Goal: Task Accomplishment & Management: Use online tool/utility

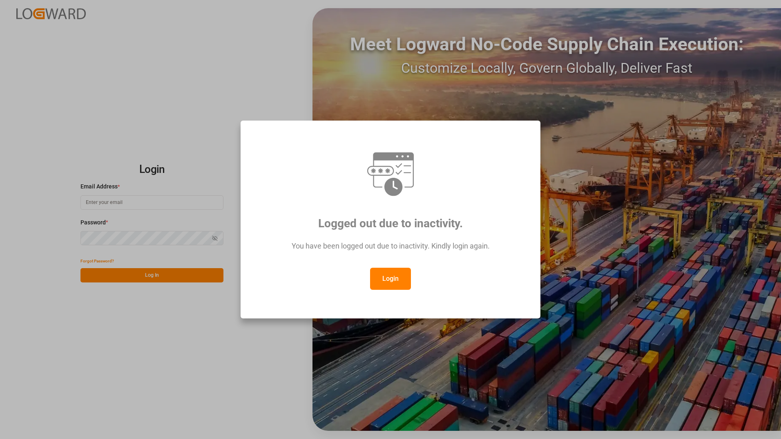
click at [388, 282] on button "Login" at bounding box center [390, 279] width 41 height 22
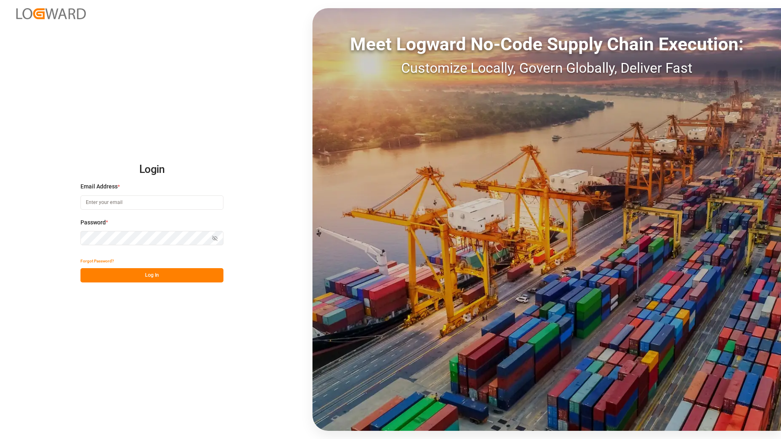
click at [136, 204] on input at bounding box center [151, 202] width 143 height 14
type input "[PERSON_NAME][EMAIL_ADDRESS][DOMAIN_NAME]"
click at [147, 275] on button "Log In" at bounding box center [151, 275] width 143 height 14
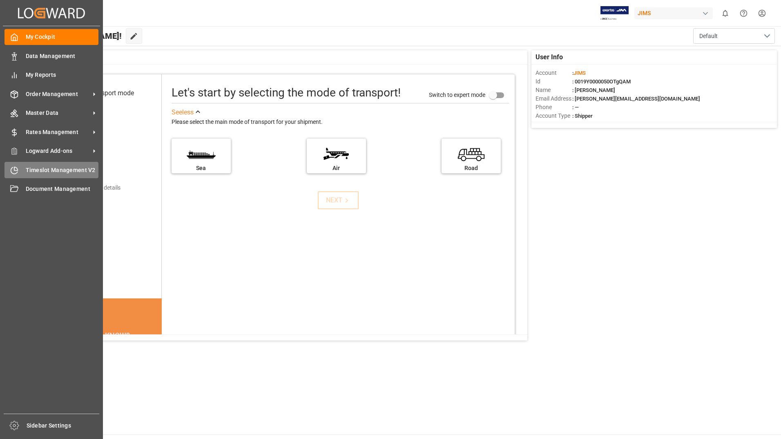
click at [52, 169] on span "Timeslot Management V2" at bounding box center [62, 170] width 73 height 9
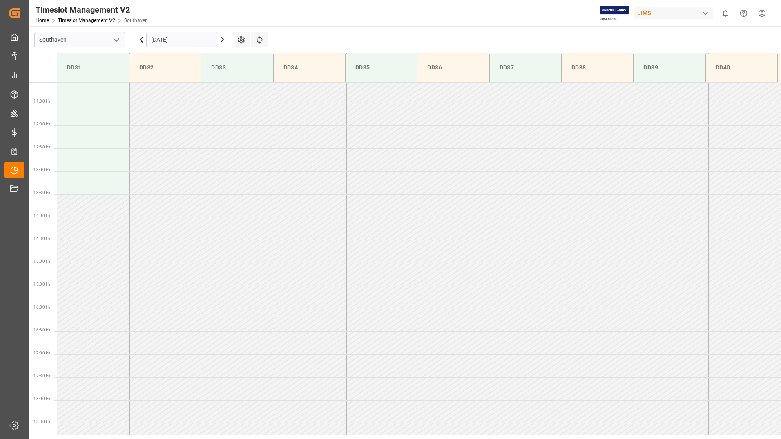
scroll to position [589, 0]
click at [222, 40] on icon at bounding box center [222, 40] width 10 height 10
click at [223, 39] on icon at bounding box center [222, 40] width 10 height 10
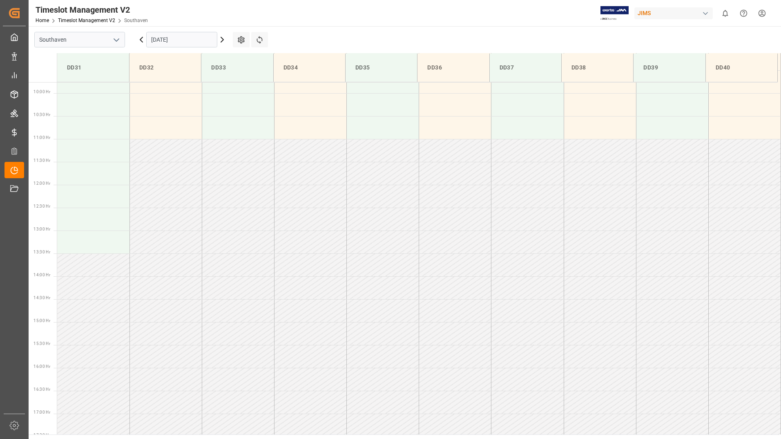
scroll to position [560, 0]
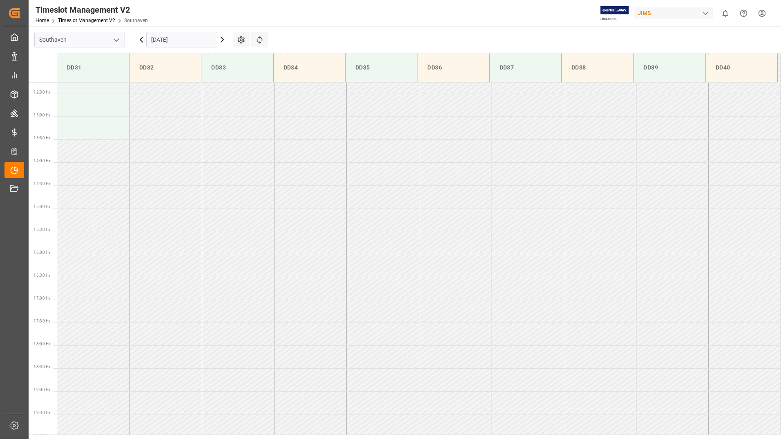
click at [223, 39] on icon at bounding box center [222, 40] width 10 height 10
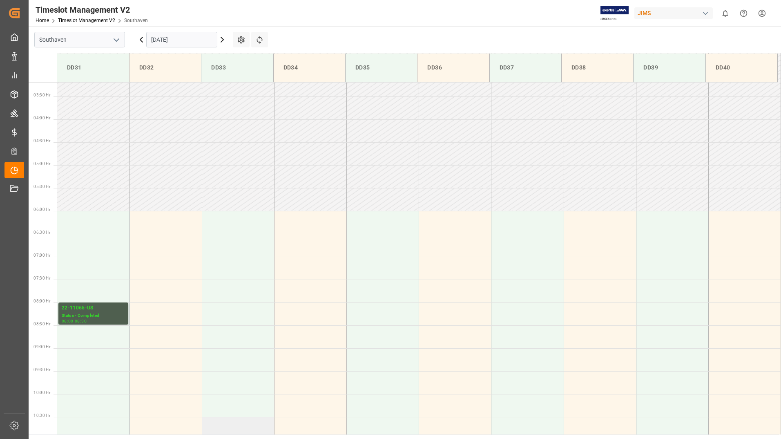
scroll to position [140, 0]
click at [221, 39] on icon at bounding box center [222, 40] width 10 height 10
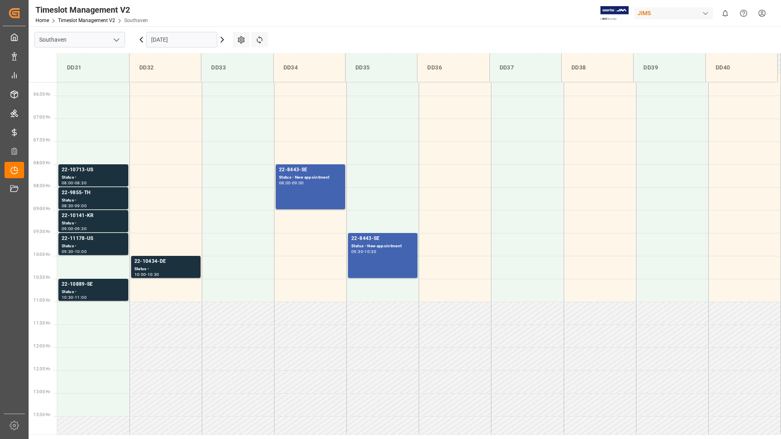
scroll to position [263, 0]
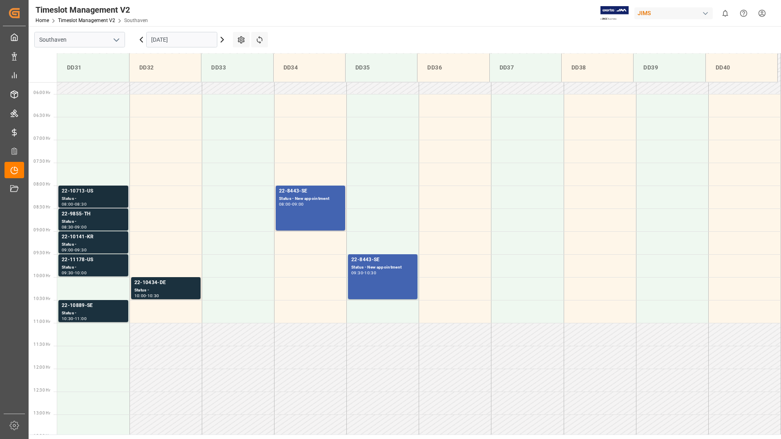
click at [110, 198] on div "Status -" at bounding box center [93, 198] width 63 height 7
click at [107, 223] on div "Status -" at bounding box center [93, 221] width 63 height 7
click at [108, 241] on div "Status -" at bounding box center [93, 244] width 63 height 7
click at [110, 268] on div "Status -" at bounding box center [93, 267] width 63 height 7
click at [103, 313] on div "Status -" at bounding box center [93, 313] width 63 height 7
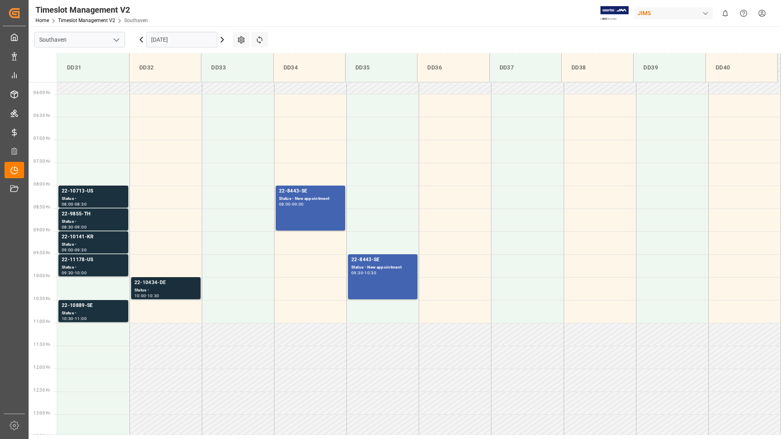
click at [182, 289] on div "Status -" at bounding box center [165, 290] width 63 height 7
click at [323, 209] on div "22-8443-SE Status - New appointment 08:00 - 09:00" at bounding box center [310, 208] width 63 height 42
click at [388, 290] on div "22-8443-SE Status - New appointment 09:30 - 10:30" at bounding box center [382, 277] width 63 height 42
click at [223, 40] on icon at bounding box center [222, 39] width 2 height 5
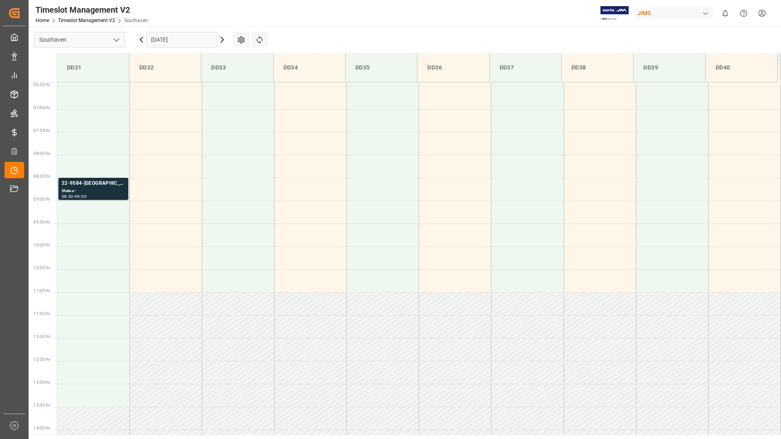
scroll to position [286, 0]
click at [221, 40] on icon at bounding box center [222, 40] width 10 height 10
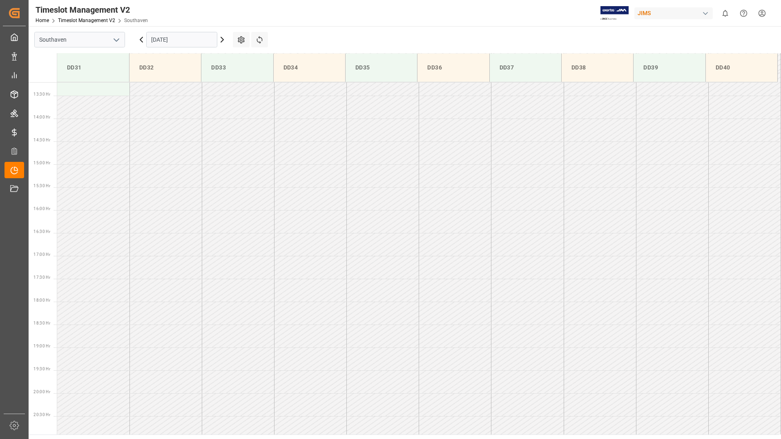
scroll to position [583, 0]
click at [223, 40] on icon at bounding box center [222, 40] width 10 height 10
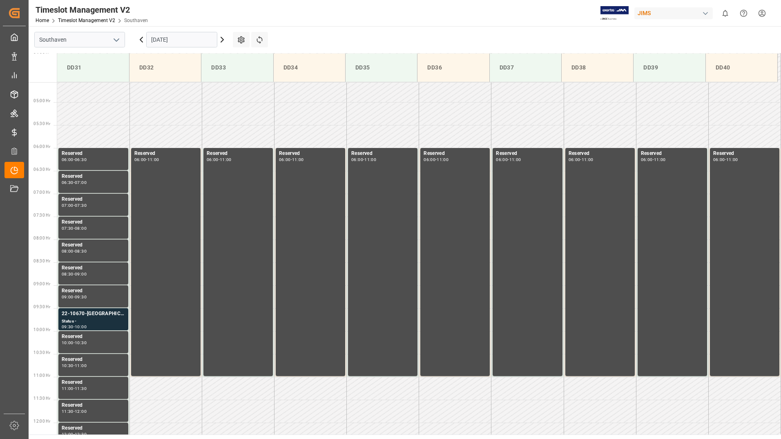
scroll to position [222, 0]
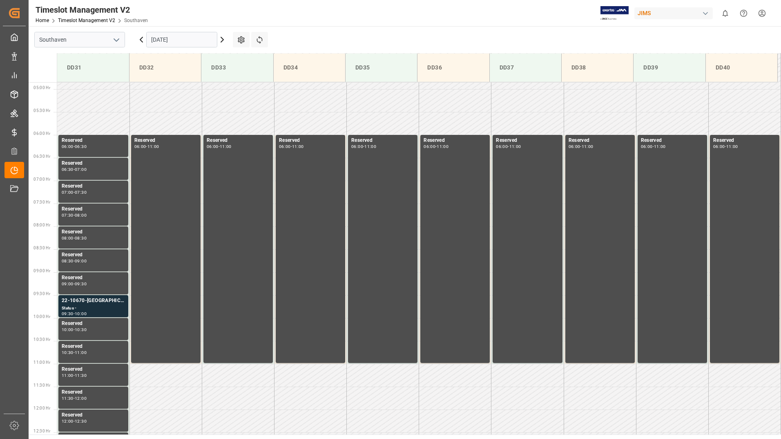
click at [185, 411] on td at bounding box center [165, 420] width 72 height 23
click at [186, 400] on td at bounding box center [165, 397] width 72 height 23
click at [106, 305] on div "Status -" at bounding box center [93, 308] width 63 height 7
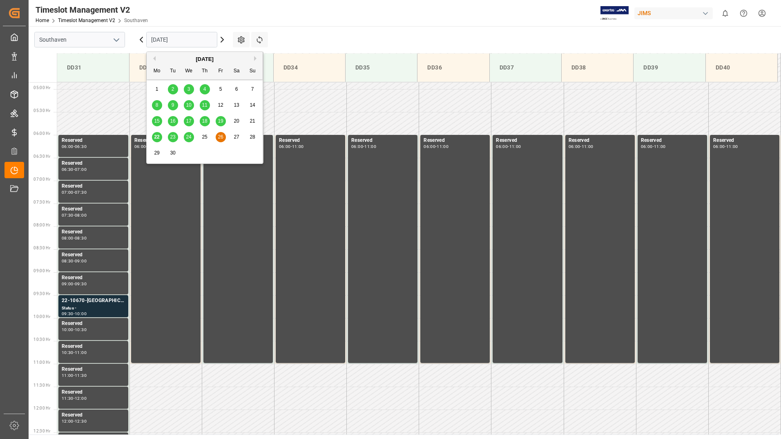
click at [157, 40] on input "[DATE]" at bounding box center [181, 40] width 71 height 16
click at [157, 139] on span "22" at bounding box center [156, 137] width 5 height 6
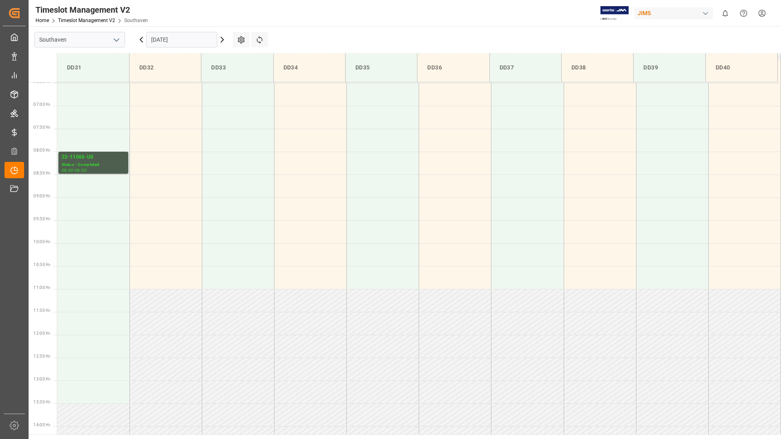
scroll to position [304, 0]
click at [222, 39] on icon at bounding box center [222, 40] width 10 height 10
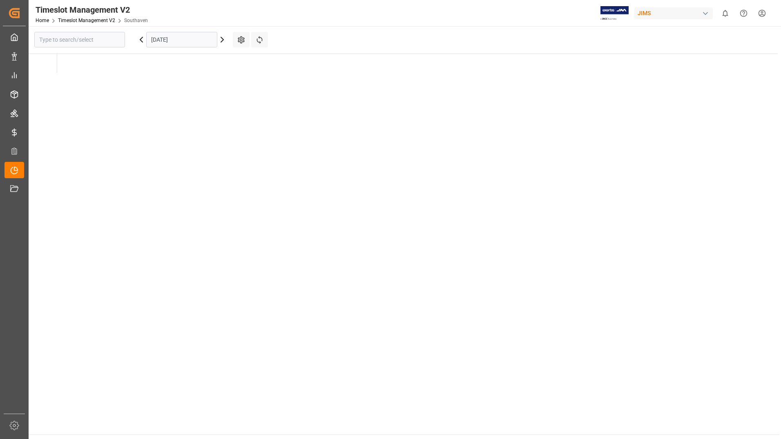
type input "Southaven"
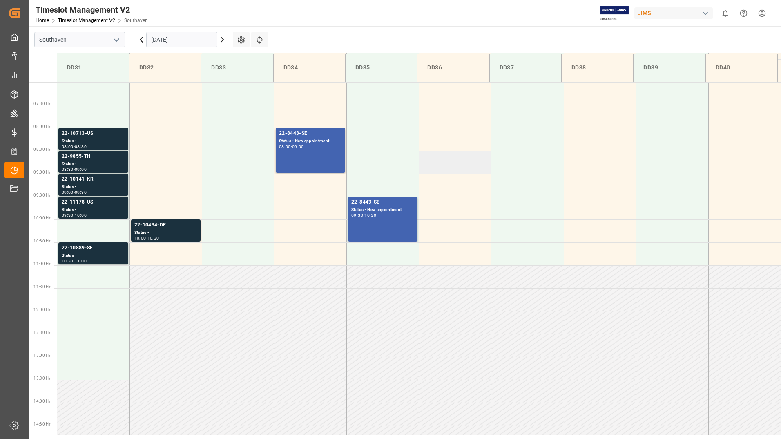
scroll to position [344, 0]
